Goal: Task Accomplishment & Management: Use online tool/utility

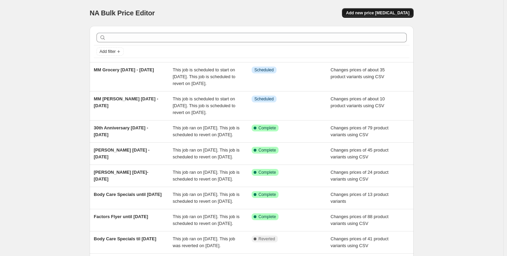
click at [381, 14] on span "Add new price [MEDICAL_DATA]" at bounding box center [377, 12] width 63 height 5
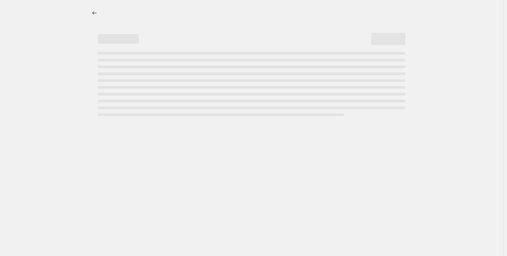
select select "percentage"
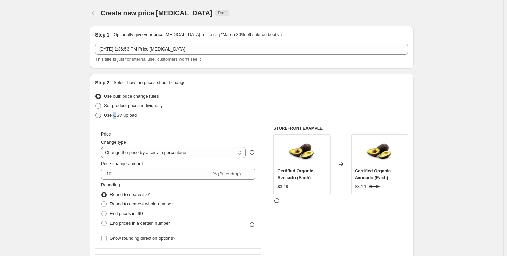
click at [116, 116] on span "Use CSV upload" at bounding box center [120, 114] width 33 height 5
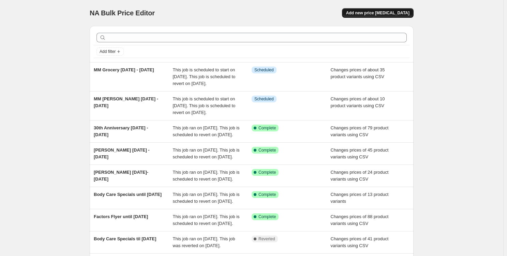
click at [381, 11] on span "Add new price [MEDICAL_DATA]" at bounding box center [377, 12] width 63 height 5
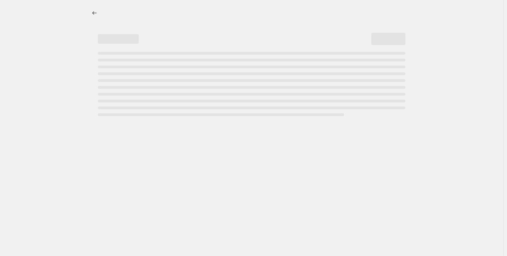
select select "percentage"
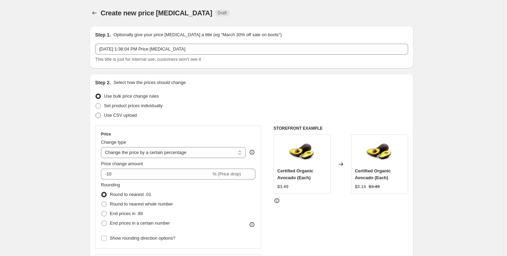
click at [114, 115] on span "Use CSV upload" at bounding box center [120, 114] width 33 height 5
click at [96, 113] on input "Use CSV upload" at bounding box center [95, 112] width 0 height 0
radio input "true"
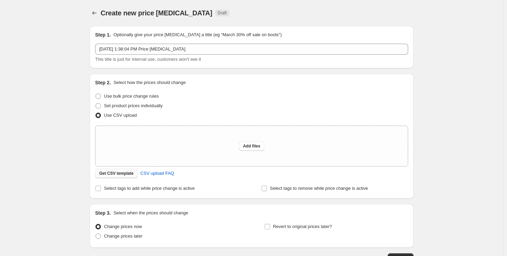
click at [119, 172] on span "Get CSV template" at bounding box center [116, 172] width 34 height 5
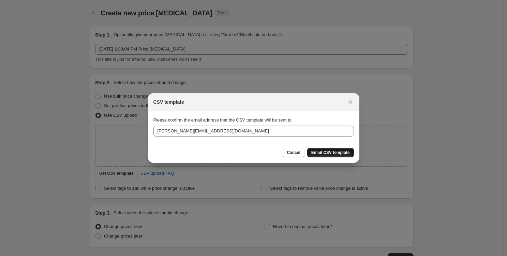
click at [334, 151] on span "Email CSV template" at bounding box center [330, 152] width 38 height 5
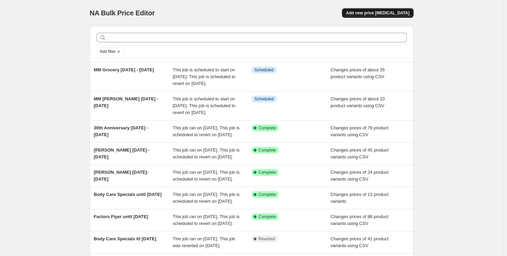
click at [390, 13] on span "Add new price [MEDICAL_DATA]" at bounding box center [377, 12] width 63 height 5
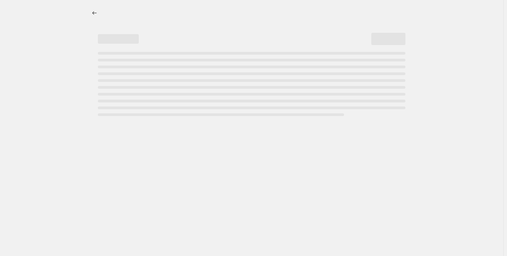
select select "percentage"
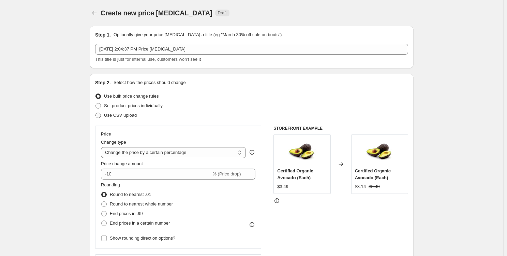
click at [118, 114] on span "Use CSV upload" at bounding box center [120, 114] width 33 height 5
click at [96, 113] on input "Use CSV upload" at bounding box center [95, 112] width 0 height 0
radio input "true"
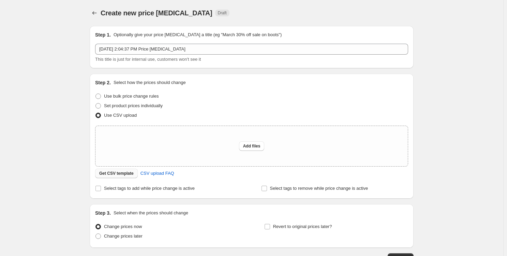
click at [107, 169] on button "Get CSV template" at bounding box center [116, 173] width 43 height 10
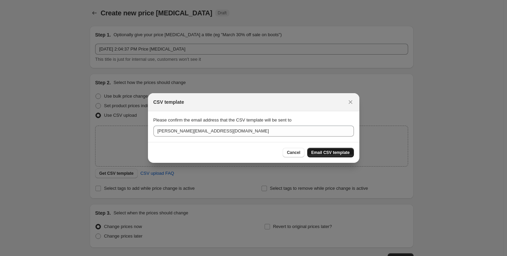
click at [336, 153] on span "Email CSV template" at bounding box center [330, 152] width 38 height 5
